Goal: Task Accomplishment & Management: Manage account settings

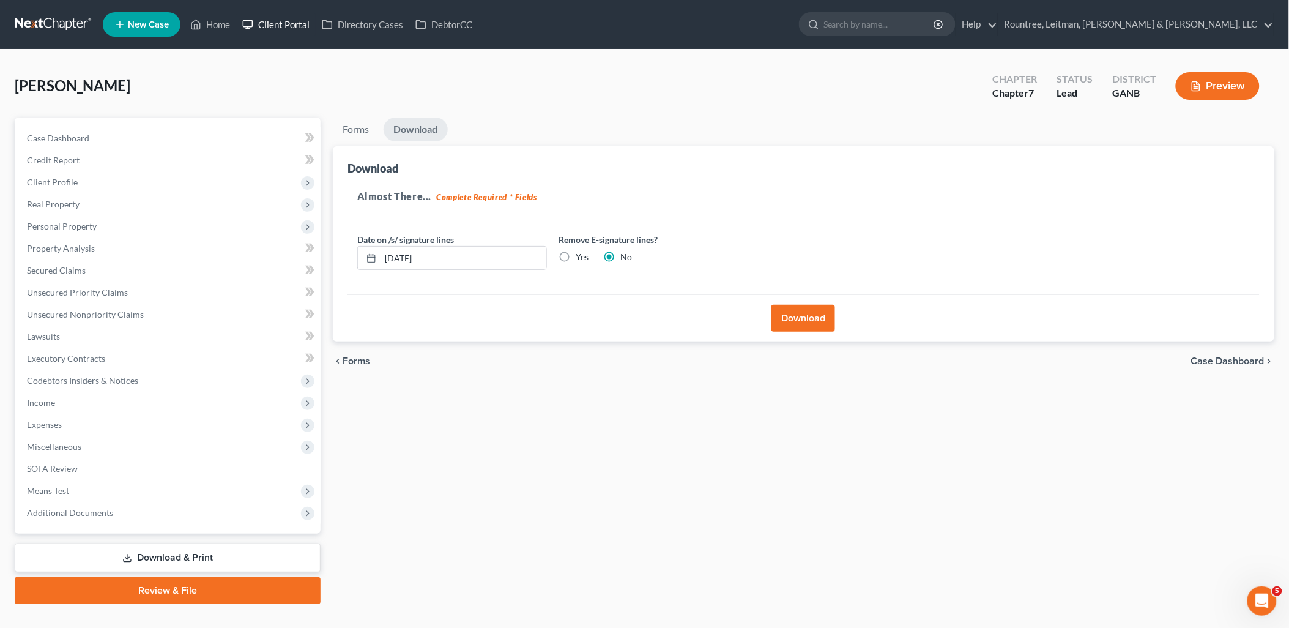
click at [277, 23] on link "Client Portal" at bounding box center [276, 24] width 80 height 22
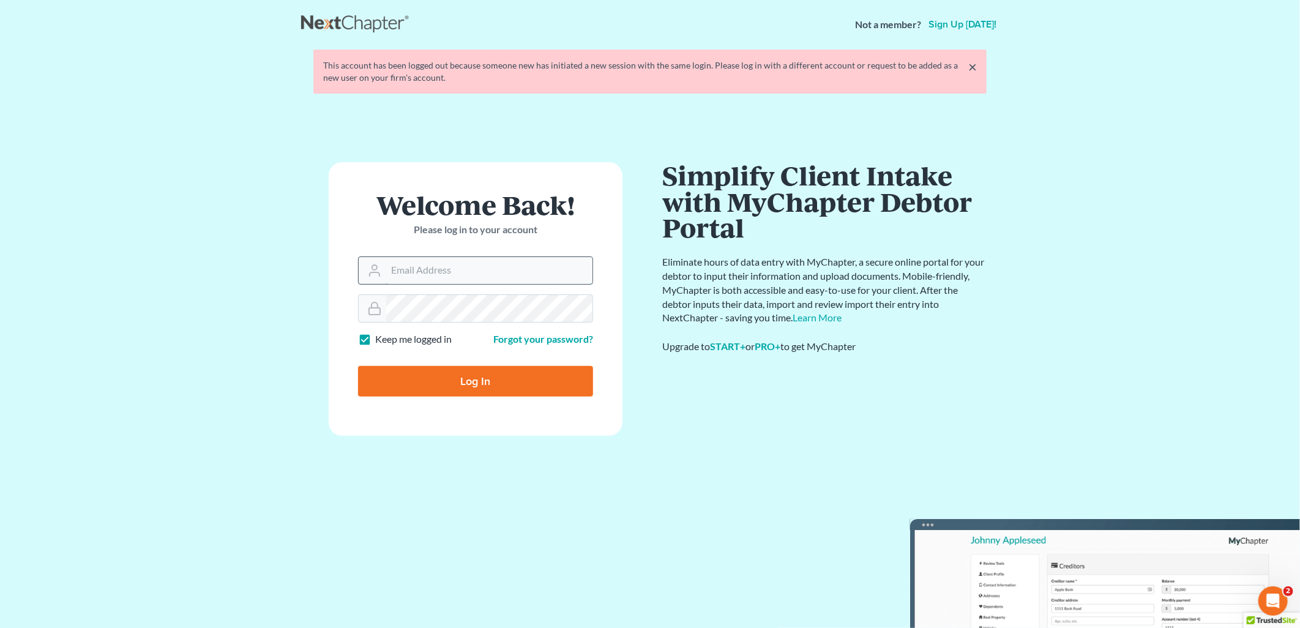
click at [472, 261] on input "Email Address" at bounding box center [489, 270] width 206 height 27
type input "[EMAIL_ADDRESS][DOMAIN_NAME]"
click at [479, 323] on form "Welcome Back! Please log in to your account Email Address dsideris@rlkglaw.com …" at bounding box center [476, 298] width 294 height 273
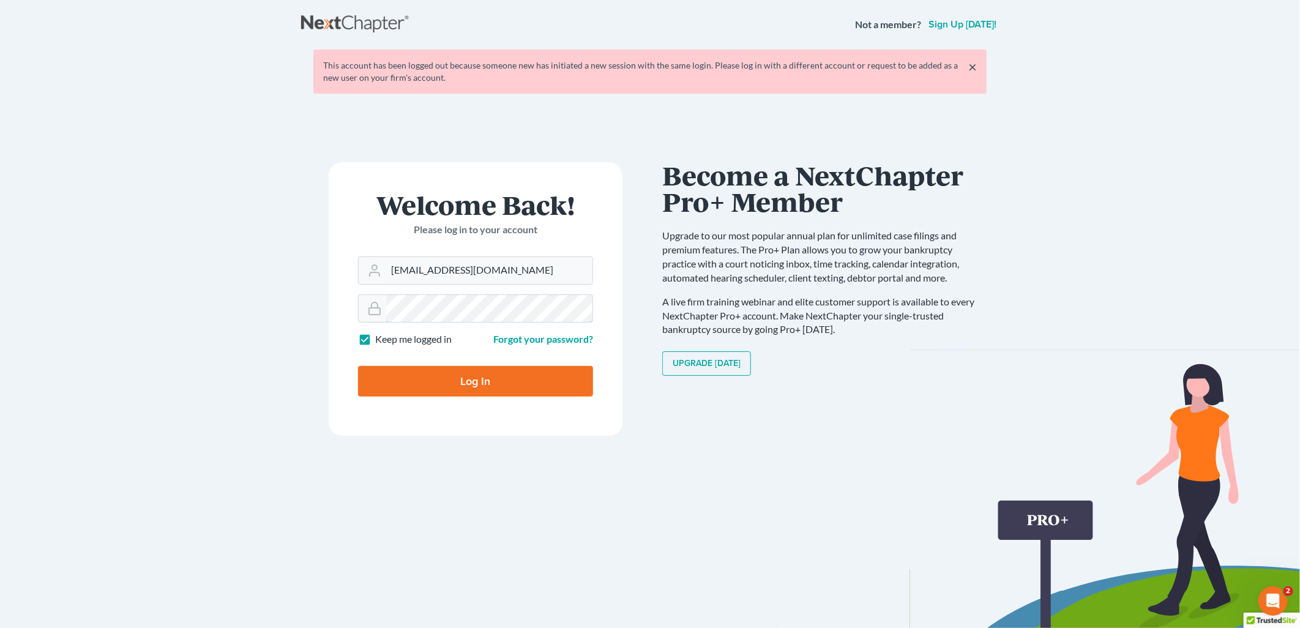
click at [358, 366] on input "Log In" at bounding box center [475, 381] width 235 height 31
type input "Thinking..."
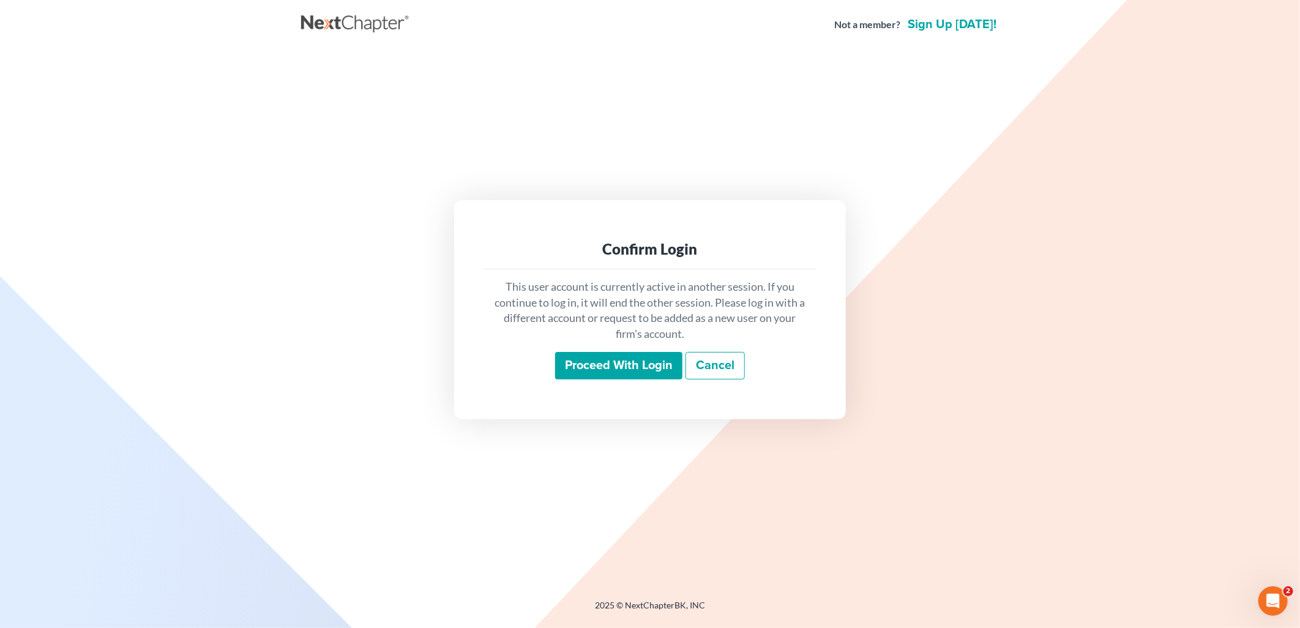
click at [616, 370] on input "Proceed with login" at bounding box center [618, 366] width 127 height 28
